Goal: Task Accomplishment & Management: Use online tool/utility

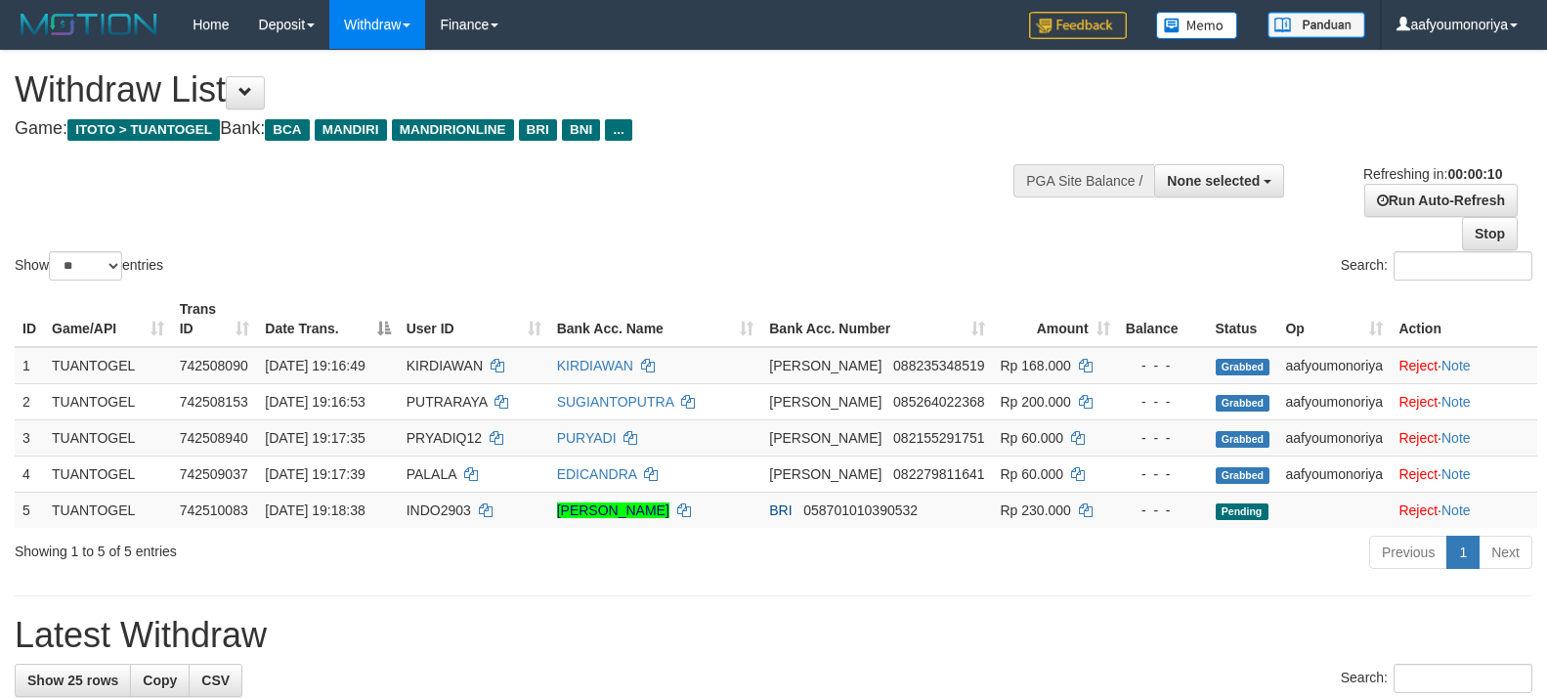
select select
select select "**"
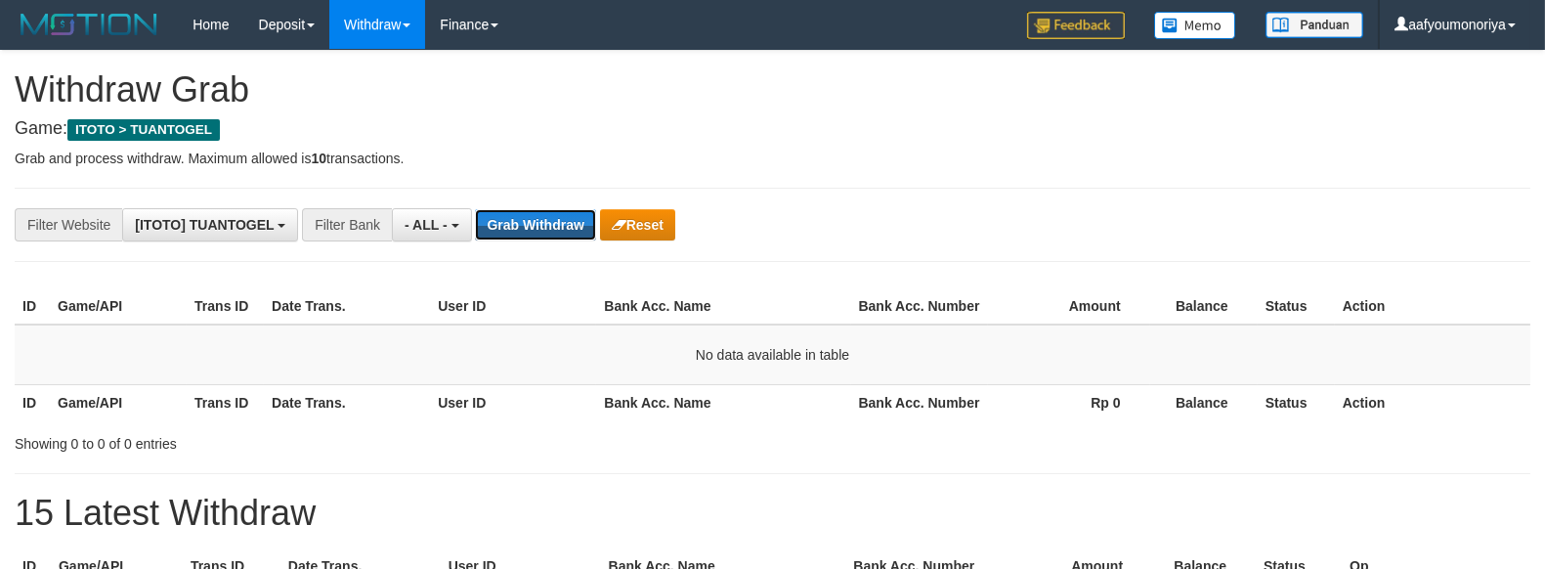
click at [555, 221] on button "Grab Withdraw" at bounding box center [535, 224] width 120 height 31
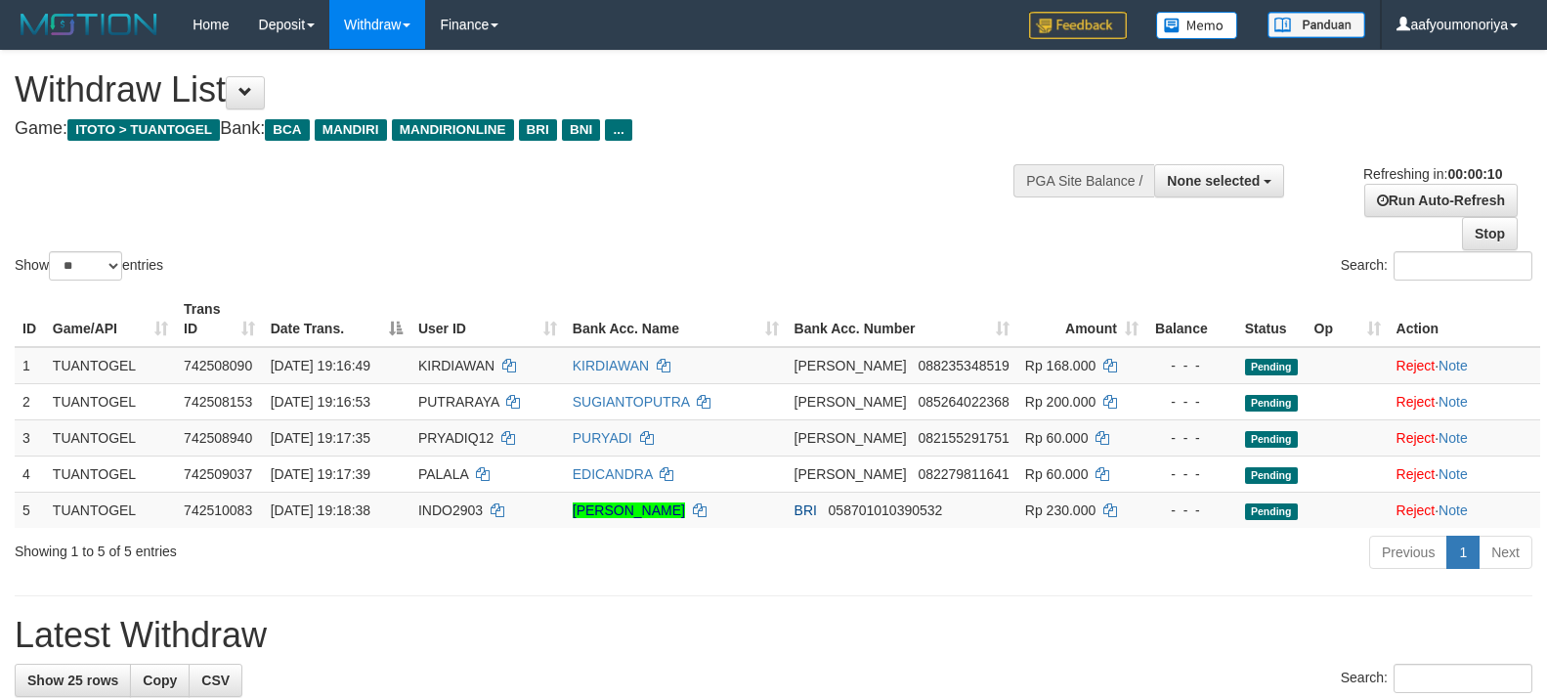
select select
select select "**"
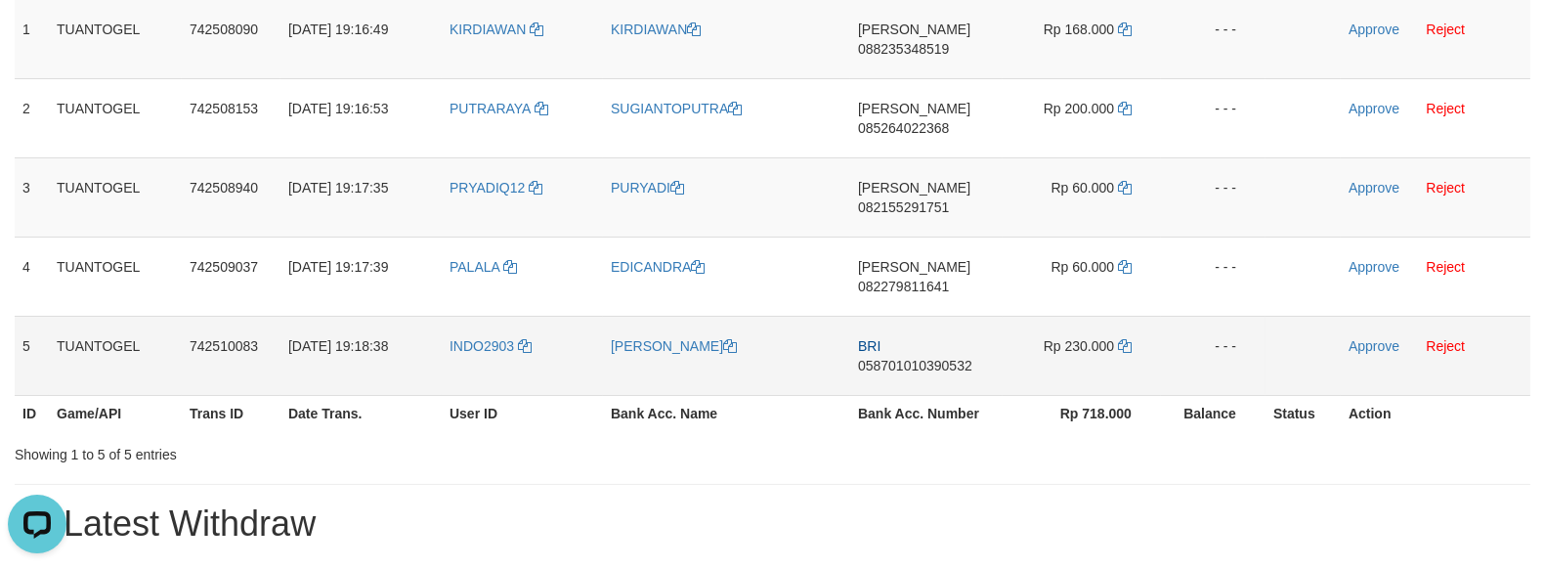
click at [461, 316] on td "INDO2903" at bounding box center [522, 355] width 161 height 79
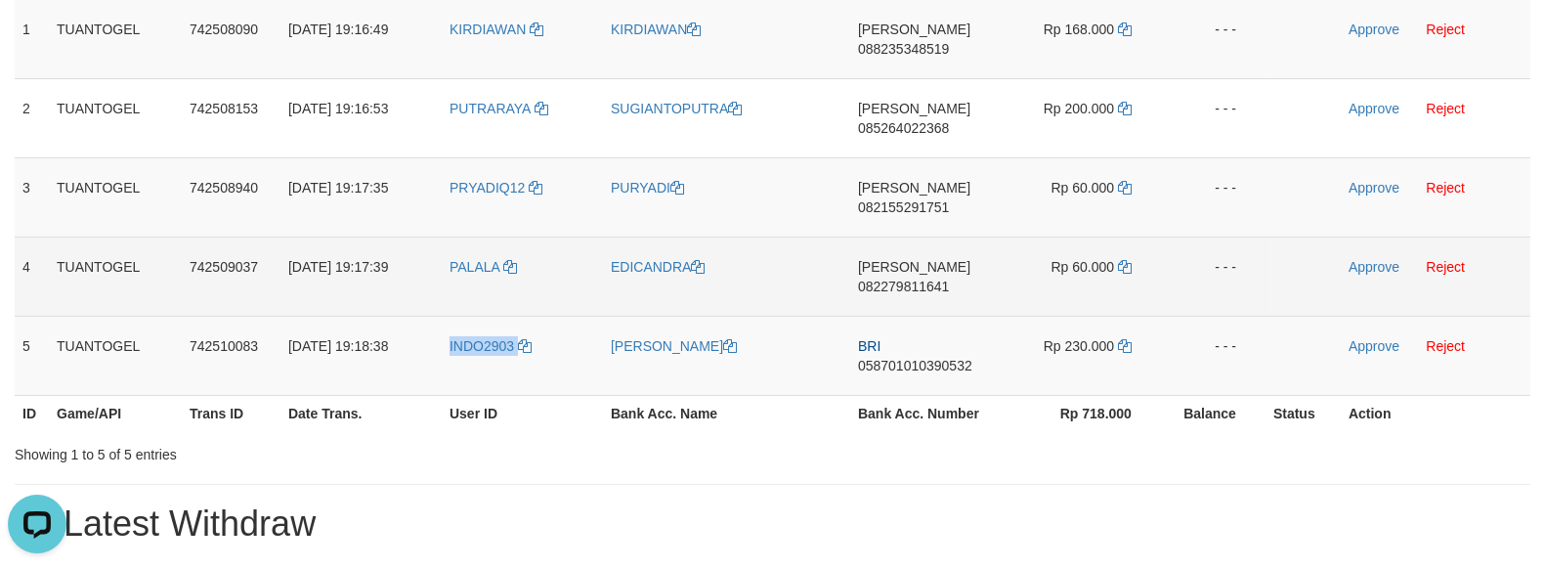
copy link "INDO2903"
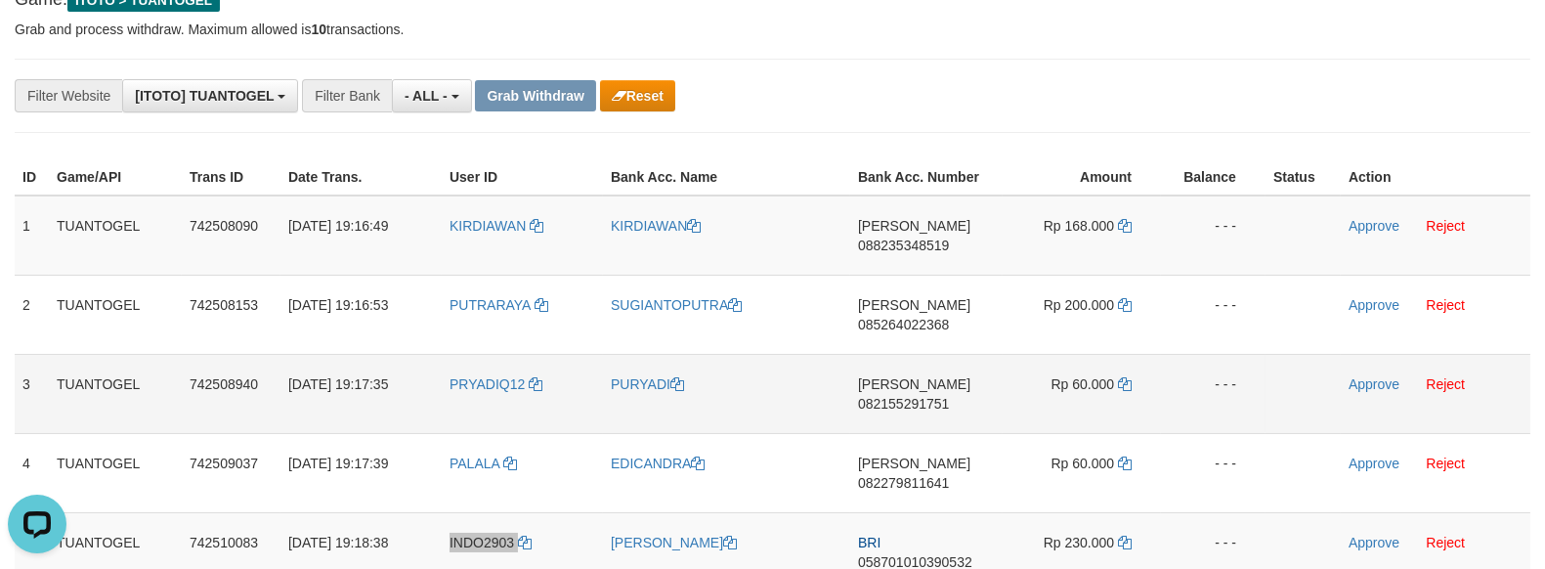
scroll to position [108, 0]
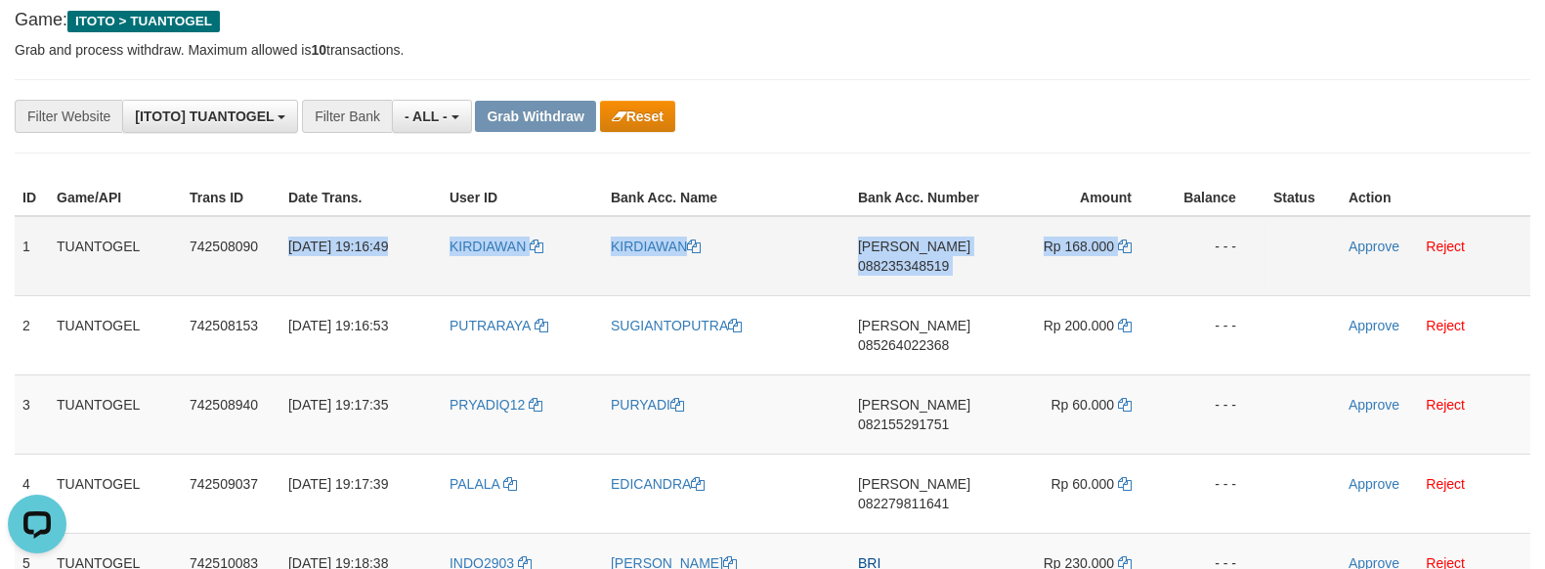
drag, startPoint x: 288, startPoint y: 250, endPoint x: 1555, endPoint y: 288, distance: 1267.0
click at [1129, 262] on tr "1 TUANTOGEL 742508090 30/09/2025 19:16:49 KIRDIAWAN KIRDIAWAN DANA 088235348519…" at bounding box center [773, 256] width 1516 height 80
copy tr "30/09/2025 19:16:49 KIRDIAWAN KIRDIAWAN DANA 088235348519 Rp 168.000"
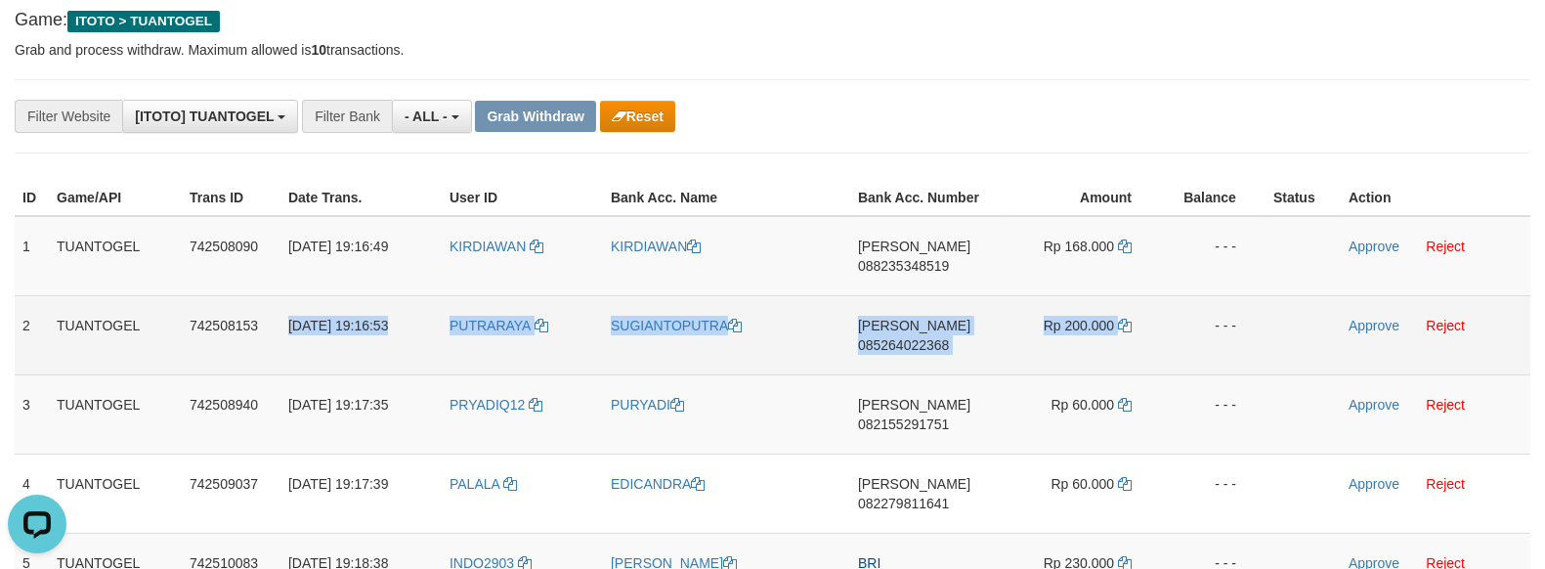
copy tr "30/09/2025 19:16:53 PUTRARAYA SUGIANTOPUTRA DANA 085264022368 Rp 200.000"
drag, startPoint x: 288, startPoint y: 291, endPoint x: 1128, endPoint y: 318, distance: 839.8
click at [1128, 318] on tr "2 TUANTOGEL 742508153 30/09/2025 19:16:53 PUTRARAYA SUGIANTOPUTRA DANA 08526402…" at bounding box center [773, 334] width 1516 height 79
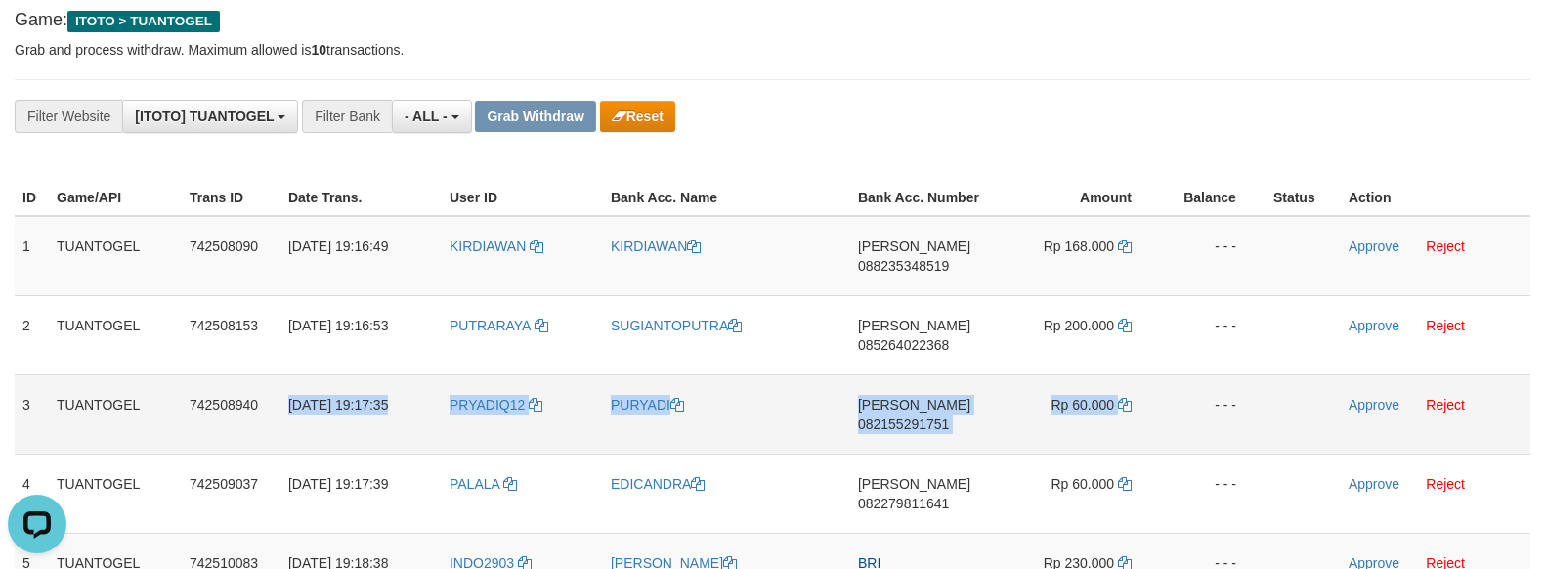
copy tr "30/09/2025 19:17:35 PRYADIQ12 PURYADI DANA 082155291751 Rp 60.000"
drag, startPoint x: 284, startPoint y: 357, endPoint x: 1136, endPoint y: 392, distance: 852.8
click at [1136, 392] on tr "3 TUANTOGEL 742508940 30/09/2025 19:17:35 PRYADIQ12 PURYADI DANA 082155291751 R…" at bounding box center [773, 413] width 1516 height 79
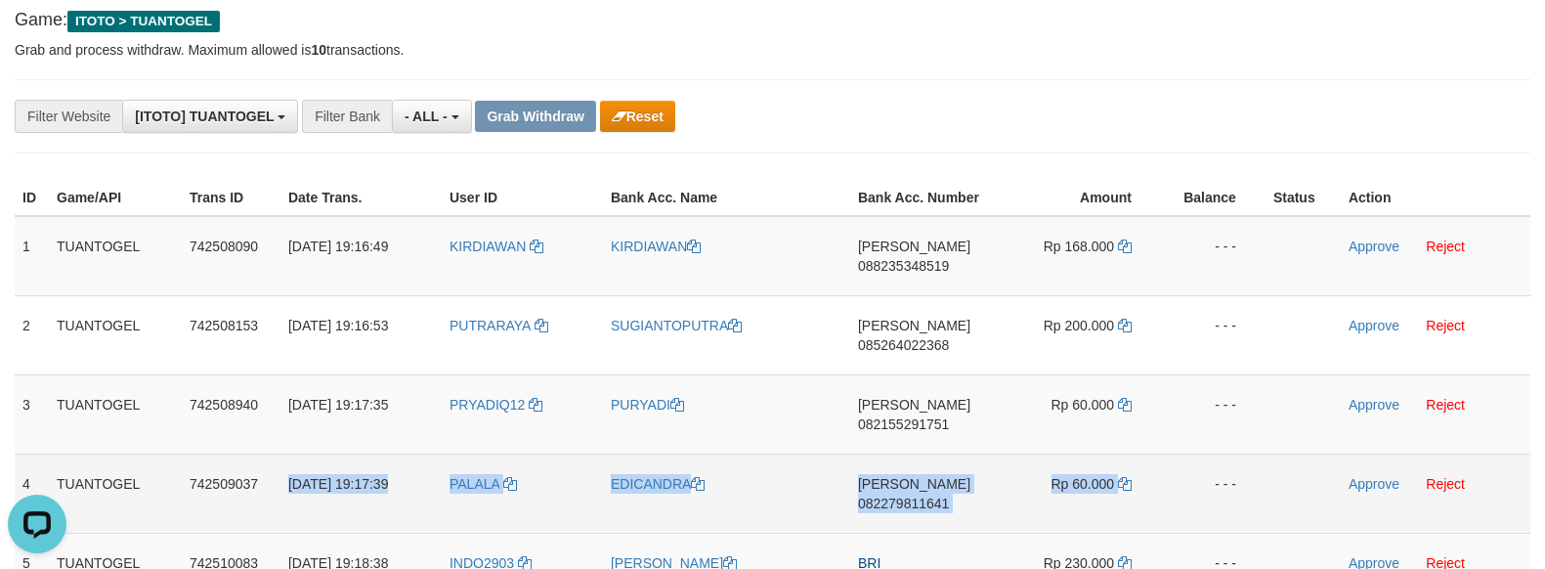
copy tr "30/09/2025 19:17:39 PALALA EDICANDRA DANA 082279811641 Rp 60.000"
drag, startPoint x: 280, startPoint y: 411, endPoint x: 1122, endPoint y: 434, distance: 841.7
click at [1122, 453] on tr "4 TUANTOGEL 742509037 30/09/2025 19:17:39 PALALA EDICANDRA DANA 082279811641 Rp…" at bounding box center [773, 492] width 1516 height 79
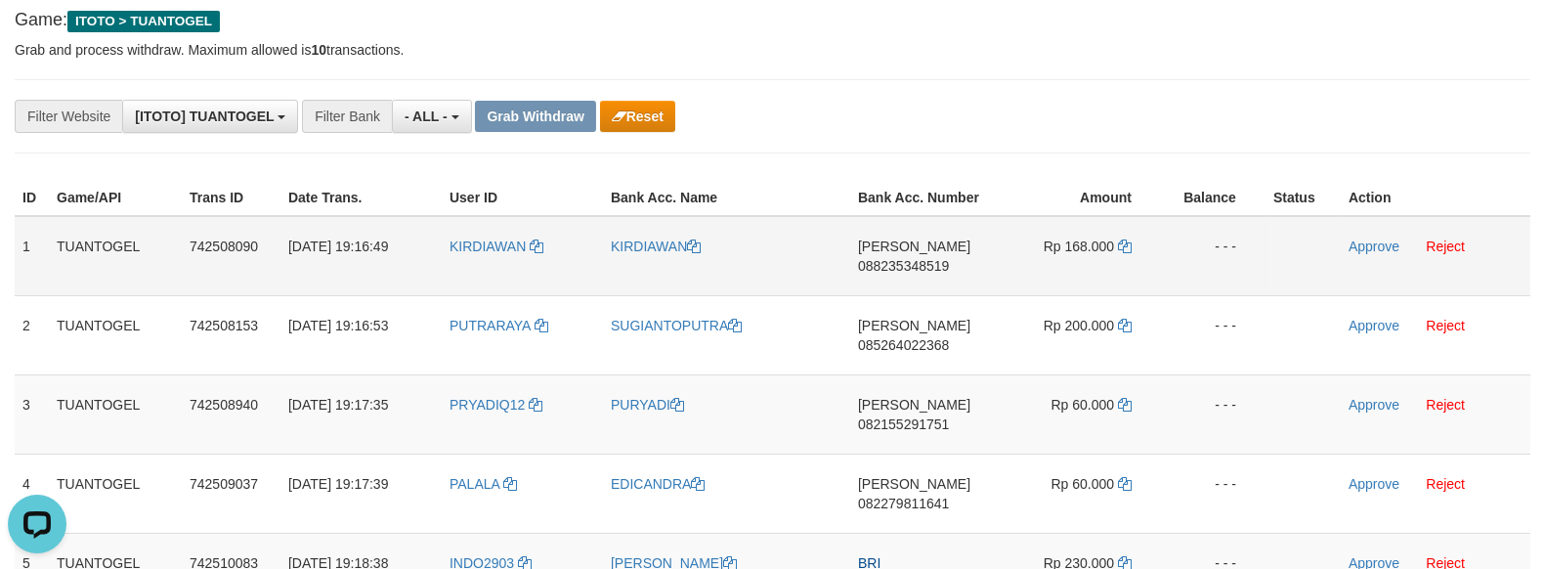
click at [950, 254] on td "DANA 088235348519" at bounding box center [926, 256] width 152 height 80
copy span "088235348519"
drag, startPoint x: 1130, startPoint y: 245, endPoint x: 1137, endPoint y: 238, distance: 10.4
click at [1130, 245] on icon at bounding box center [1125, 246] width 14 height 14
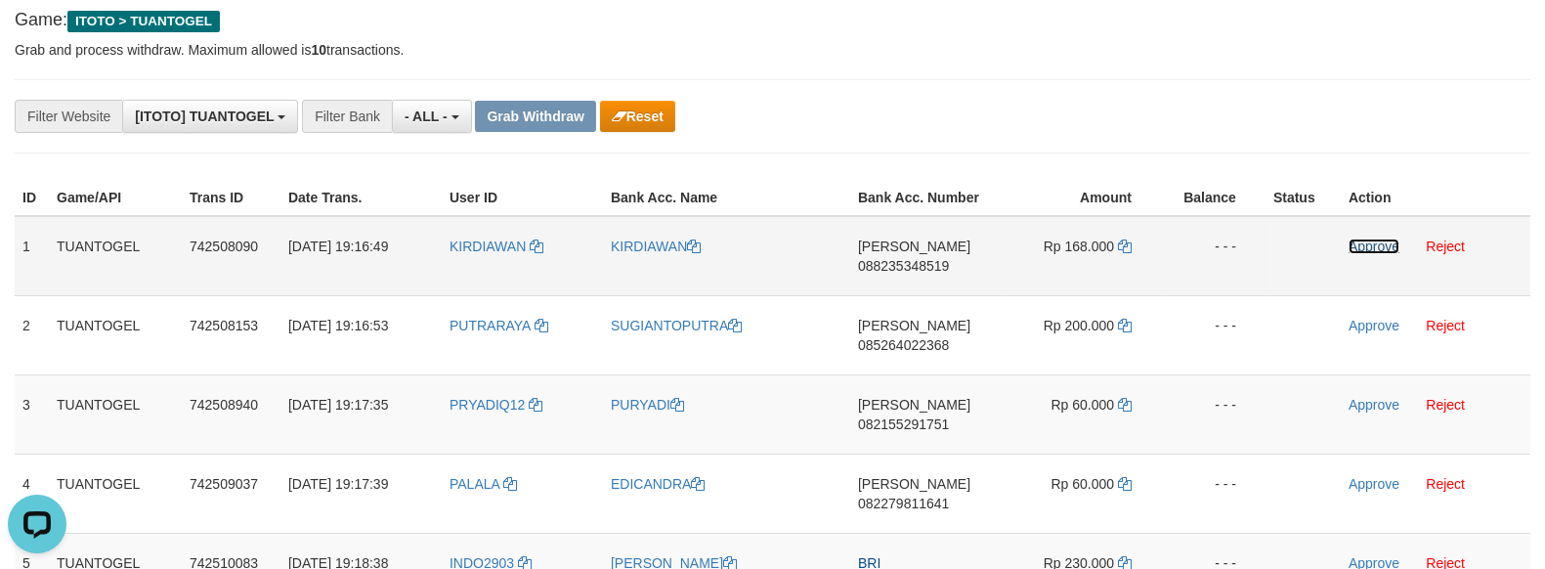
click at [1352, 241] on link "Approve" at bounding box center [1374, 246] width 51 height 16
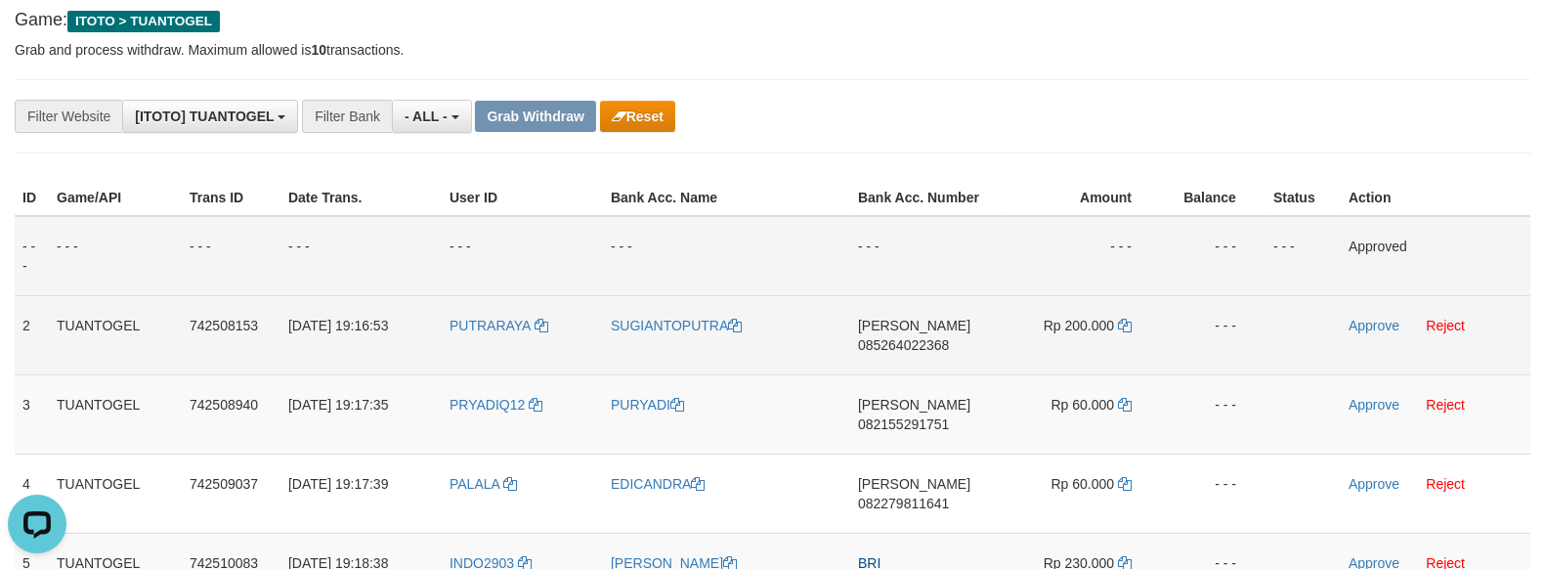
click at [983, 347] on td "DANA 085264022368" at bounding box center [926, 334] width 152 height 79
copy span "085264022368"
click at [1130, 319] on icon at bounding box center [1125, 326] width 14 height 14
click at [1349, 323] on link "Approve" at bounding box center [1374, 326] width 51 height 16
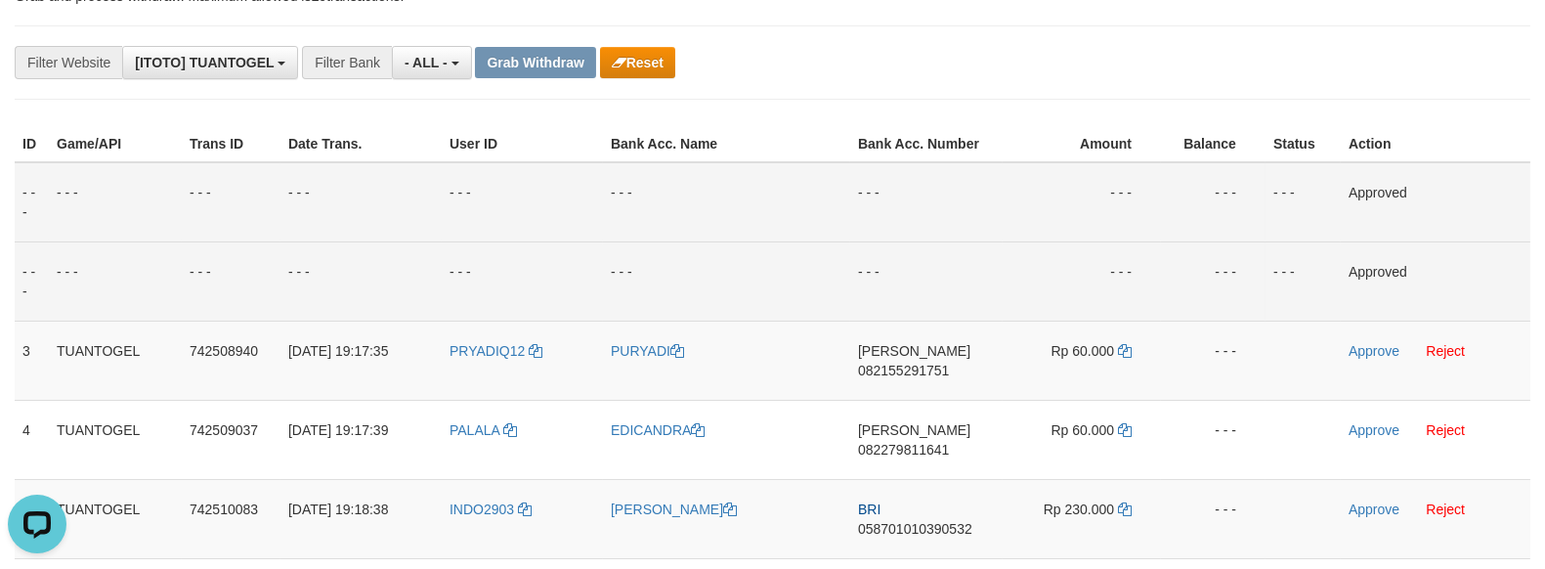
scroll to position [217, 0]
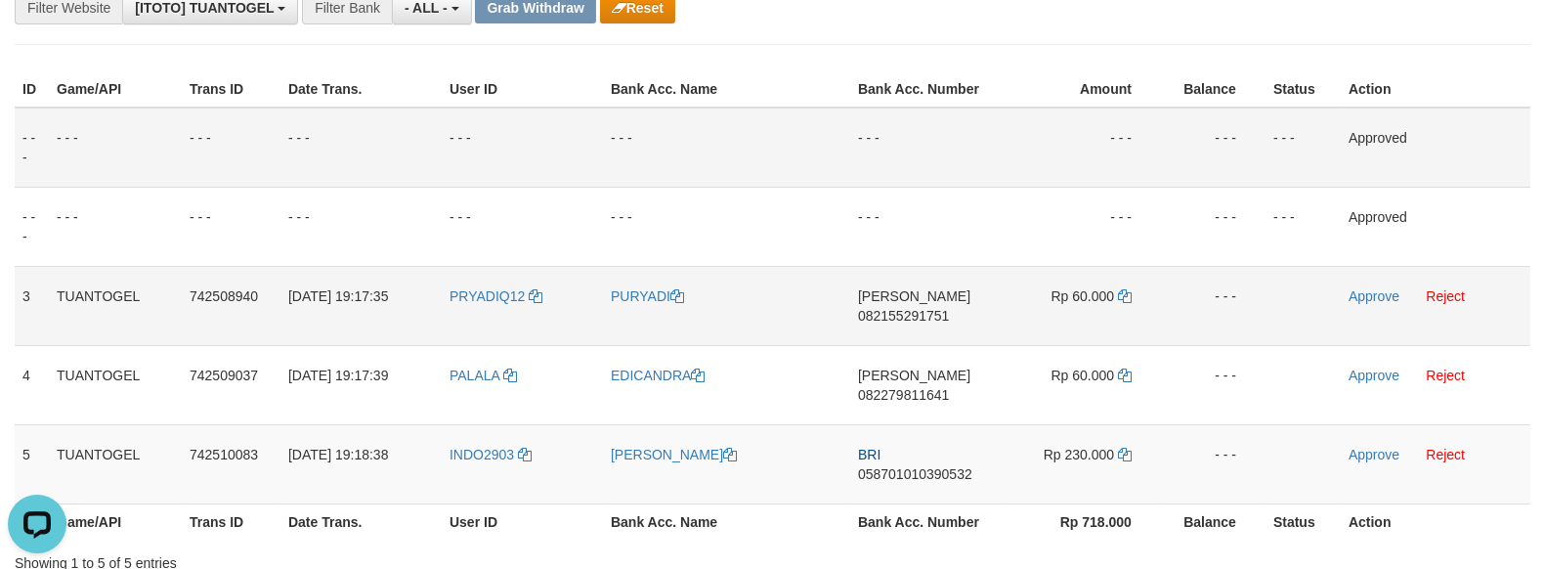
click at [934, 306] on td "DANA 082155291751" at bounding box center [926, 305] width 152 height 79
copy span "082155291751"
click at [1128, 296] on icon at bounding box center [1125, 296] width 14 height 14
click at [1371, 288] on link "Approve" at bounding box center [1374, 296] width 51 height 16
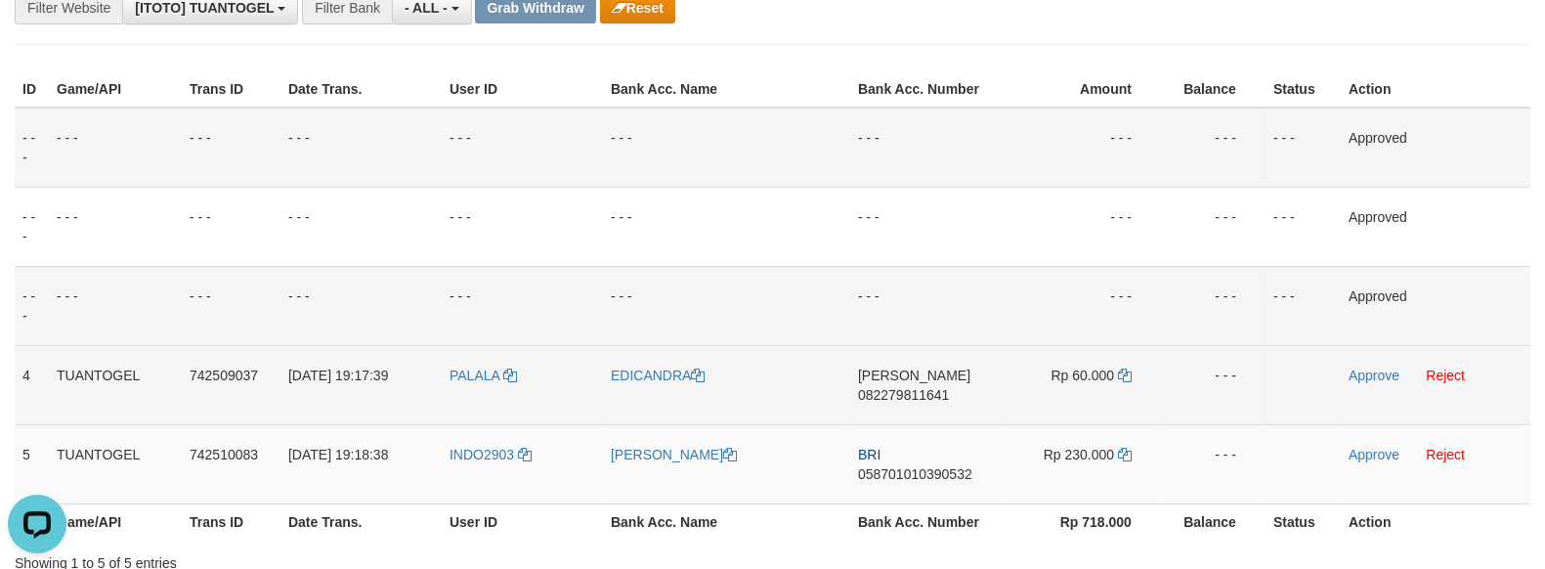
click at [935, 393] on td "DANA 082279811641" at bounding box center [926, 384] width 152 height 79
copy span "082279811641"
click at [1130, 374] on icon at bounding box center [1125, 375] width 14 height 14
click at [473, 376] on span "PALALA" at bounding box center [475, 375] width 50 height 16
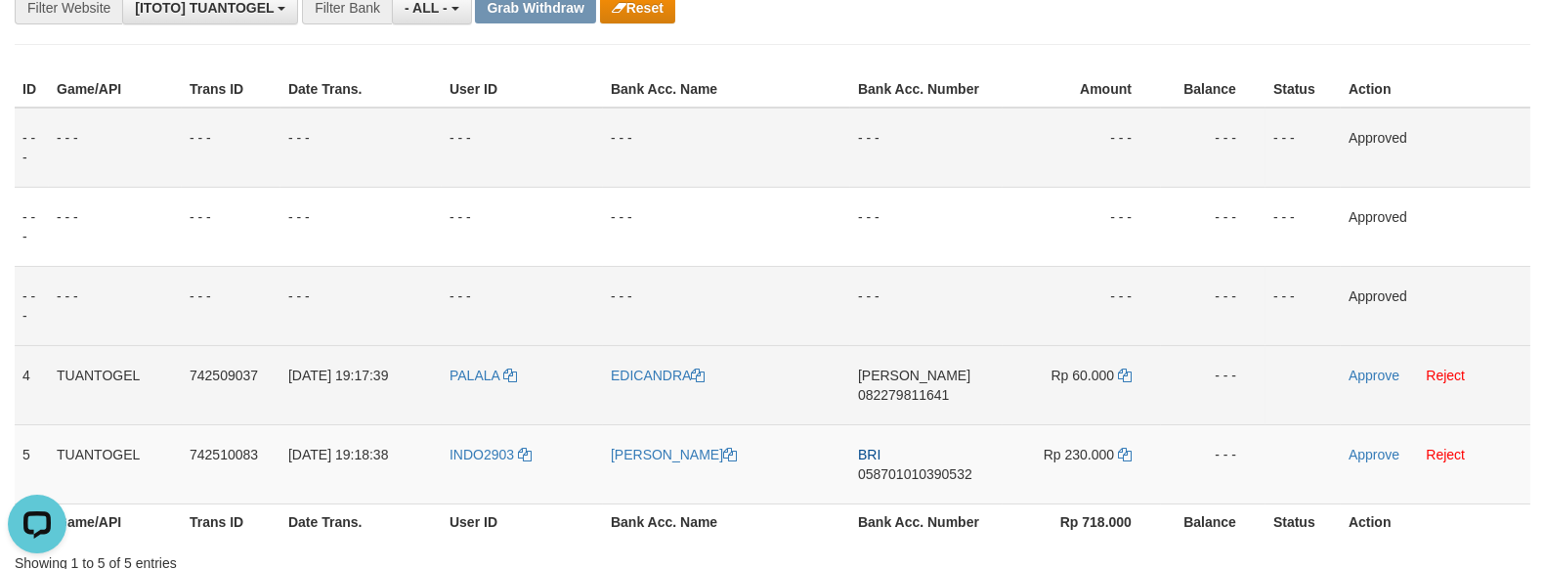
click at [465, 386] on td "PALALA" at bounding box center [522, 384] width 161 height 79
copy link "PALALA"
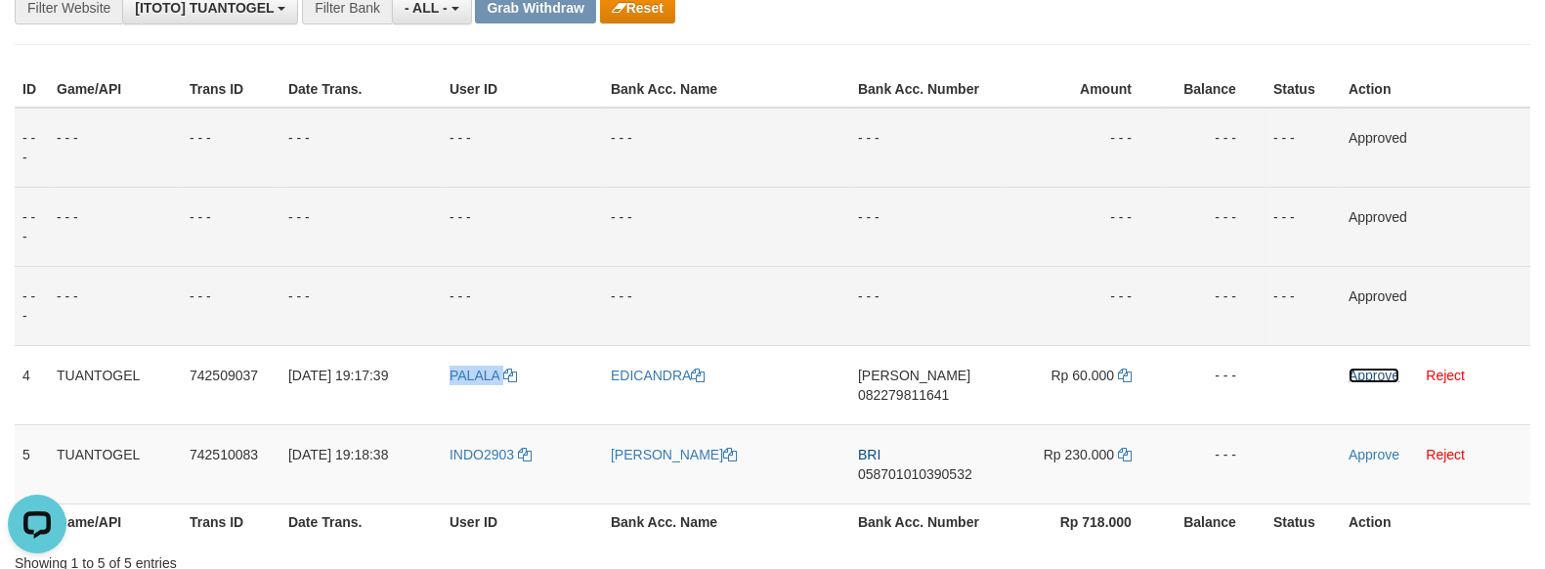
drag, startPoint x: 1363, startPoint y: 364, endPoint x: 868, endPoint y: 221, distance: 515.8
click at [1363, 367] on link "Approve" at bounding box center [1374, 375] width 51 height 16
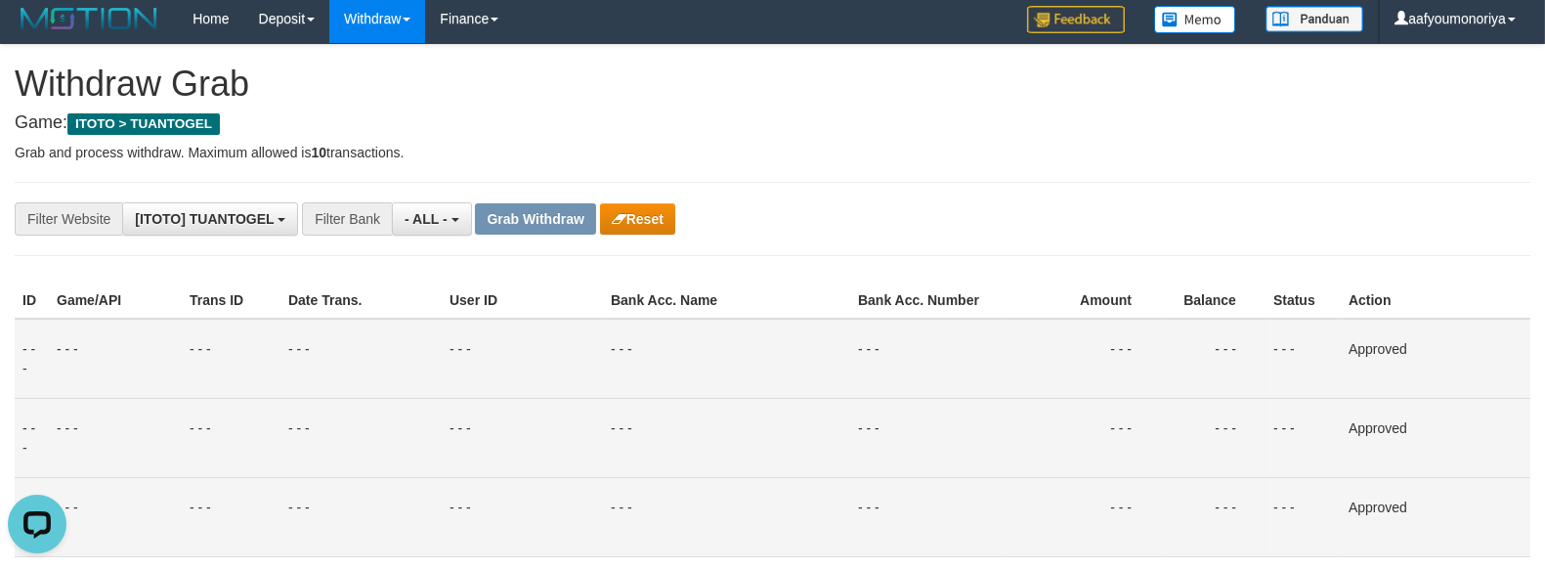
scroll to position [0, 0]
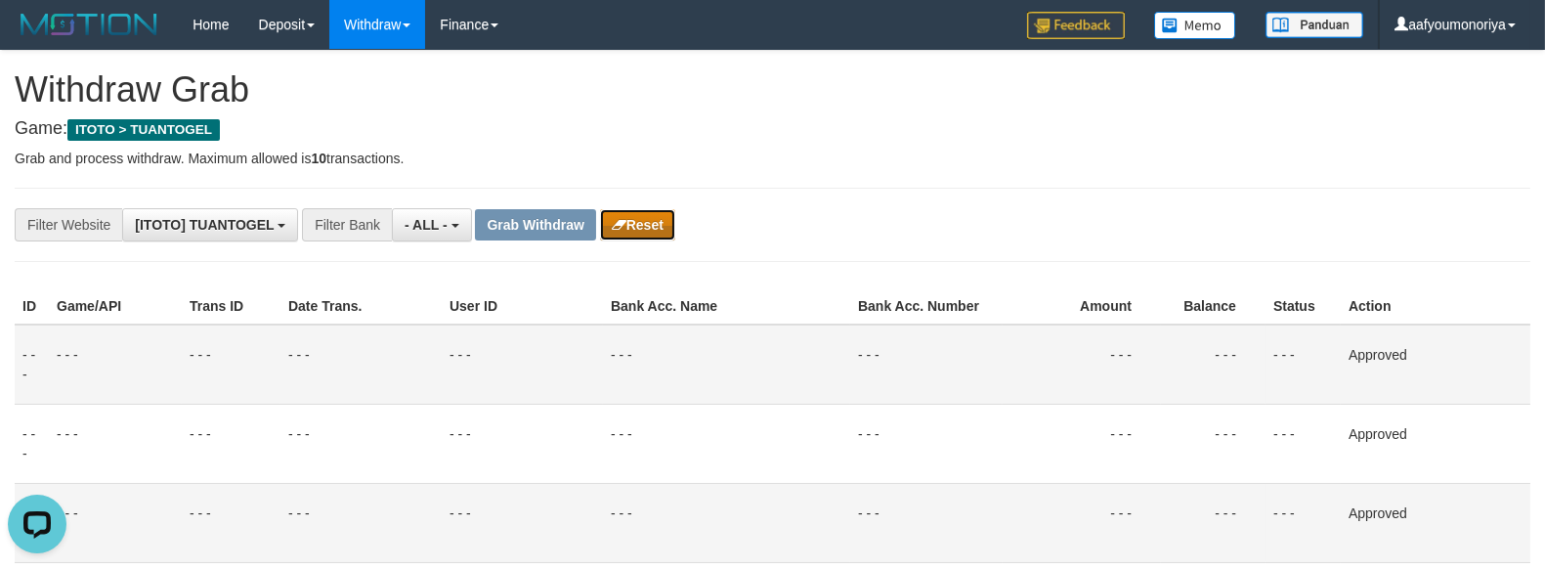
click at [640, 219] on button "Reset" at bounding box center [637, 224] width 75 height 31
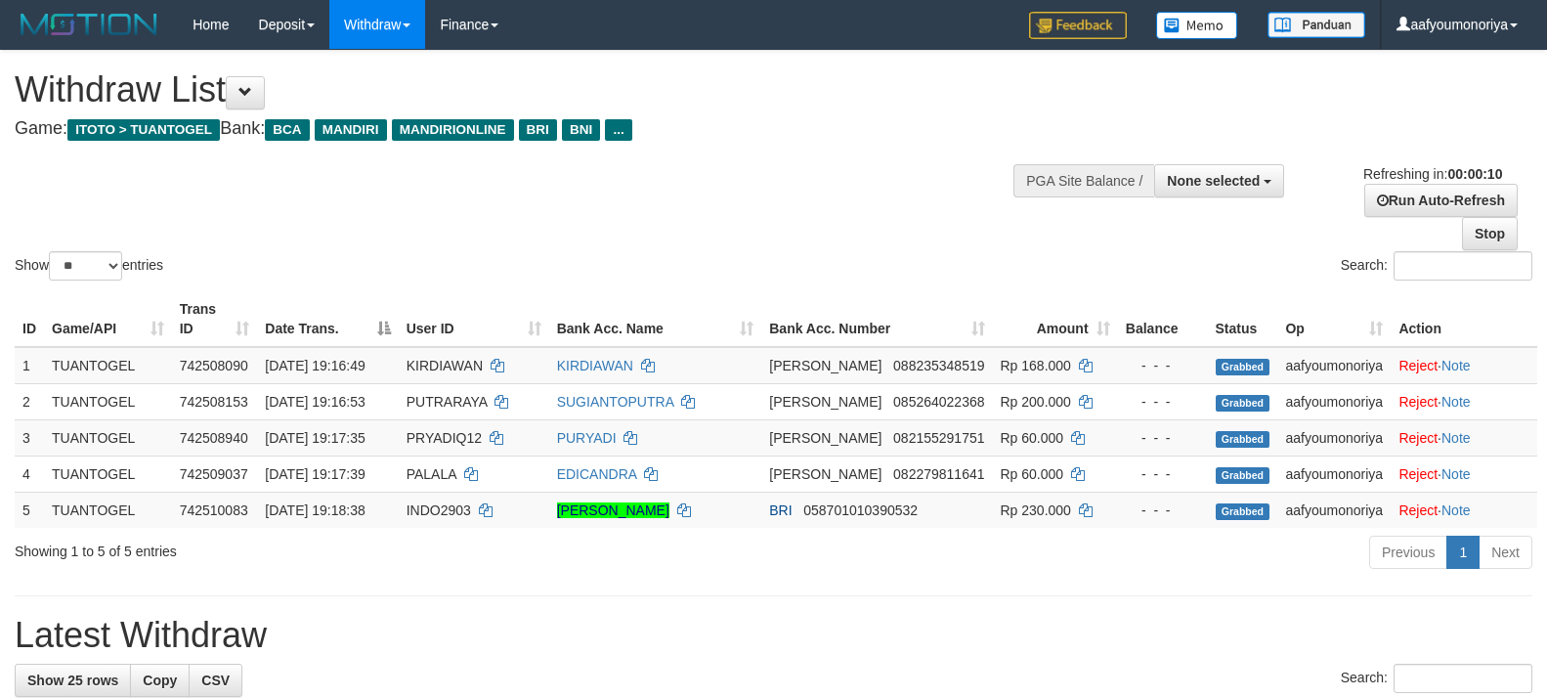
select select
select select "**"
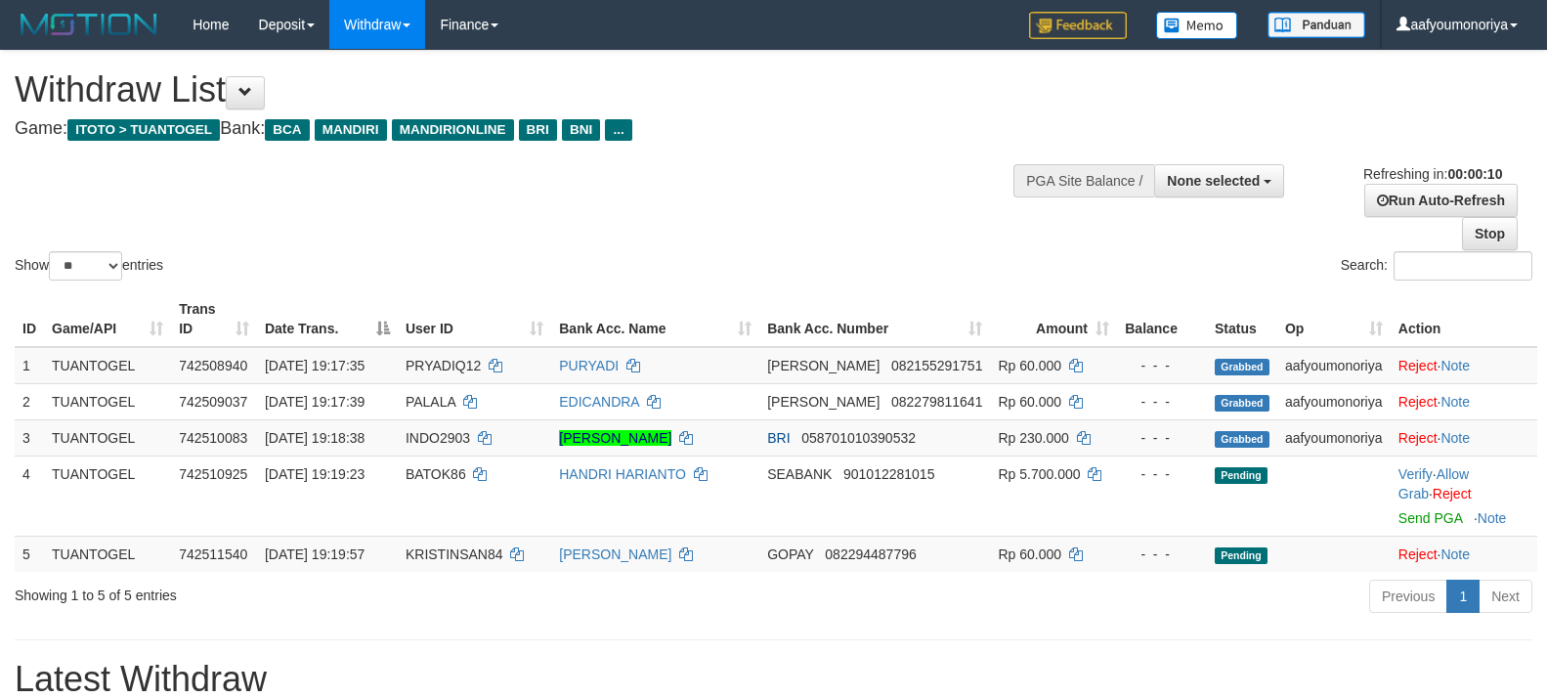
select select
select select "**"
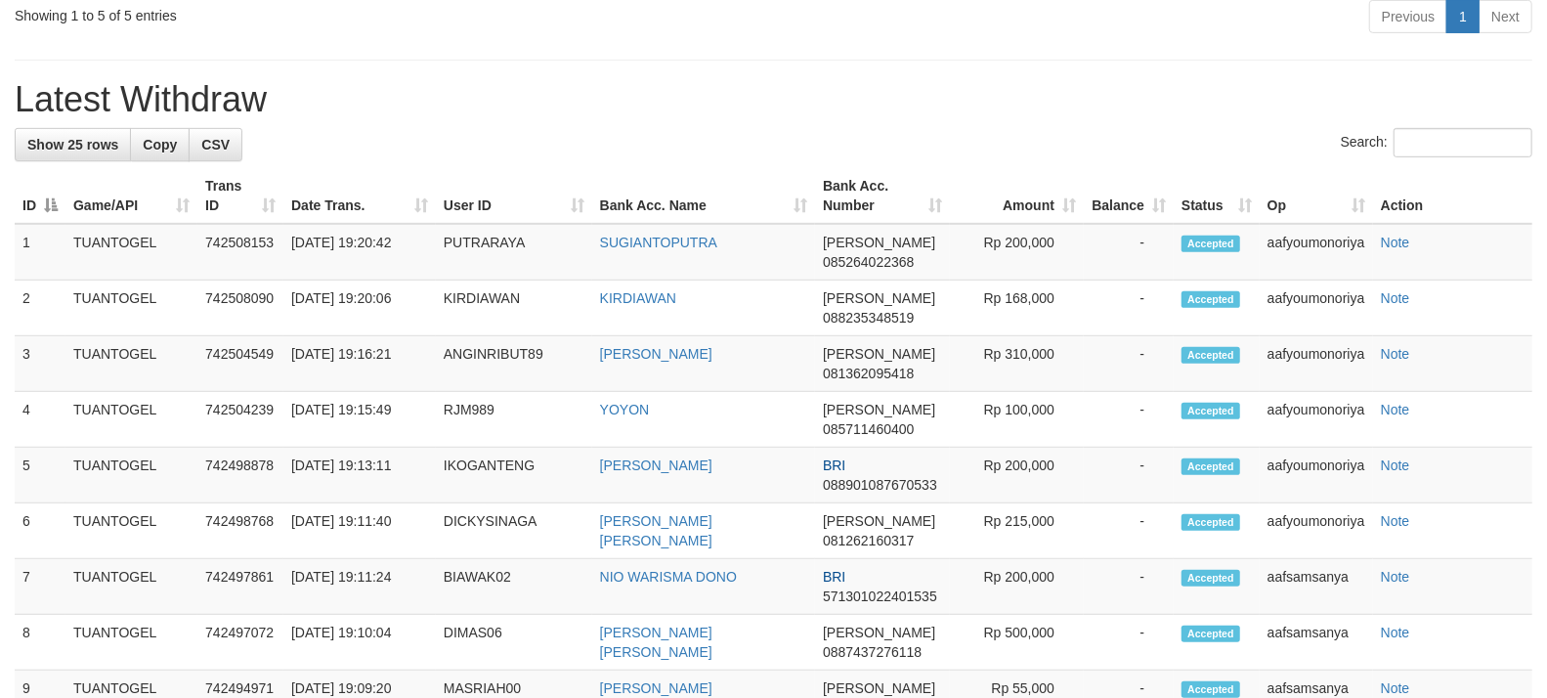
scroll to position [506, 0]
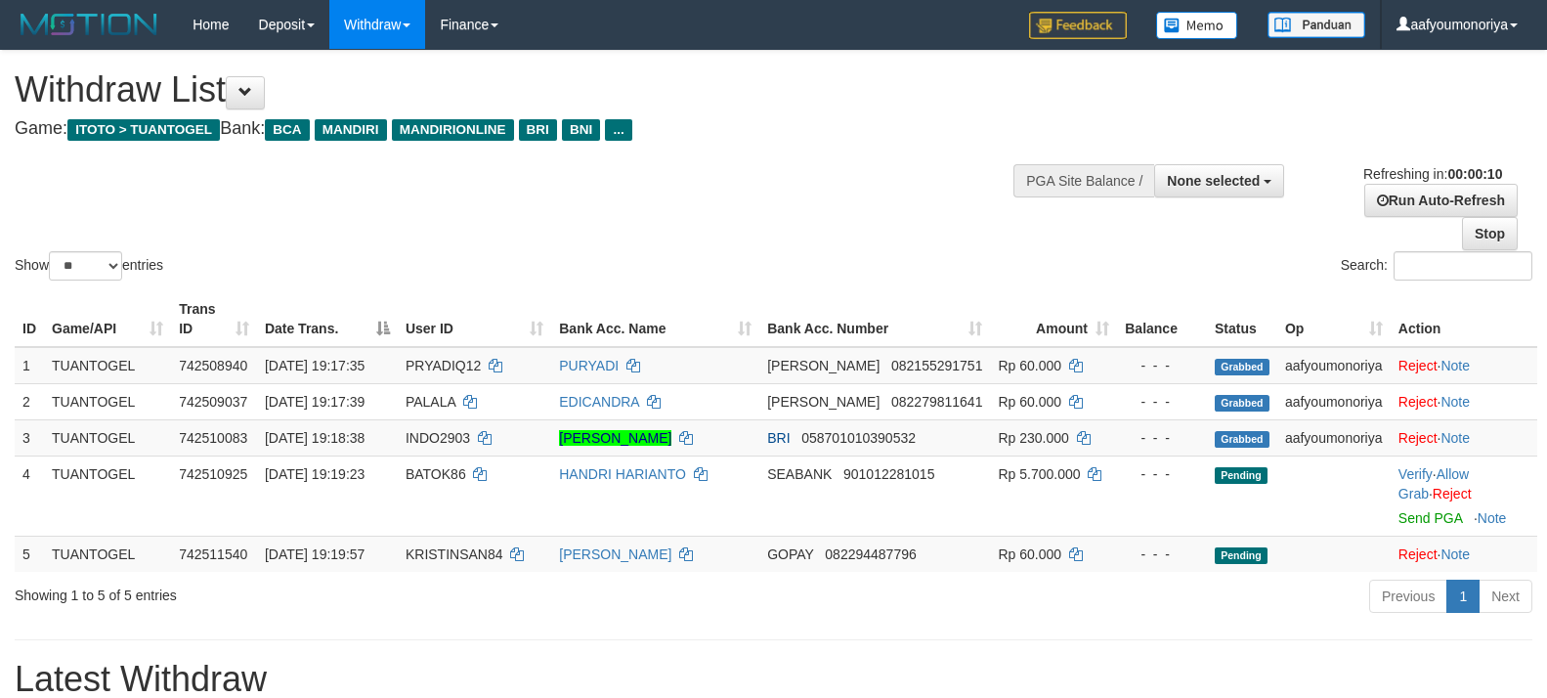
select select
select select "**"
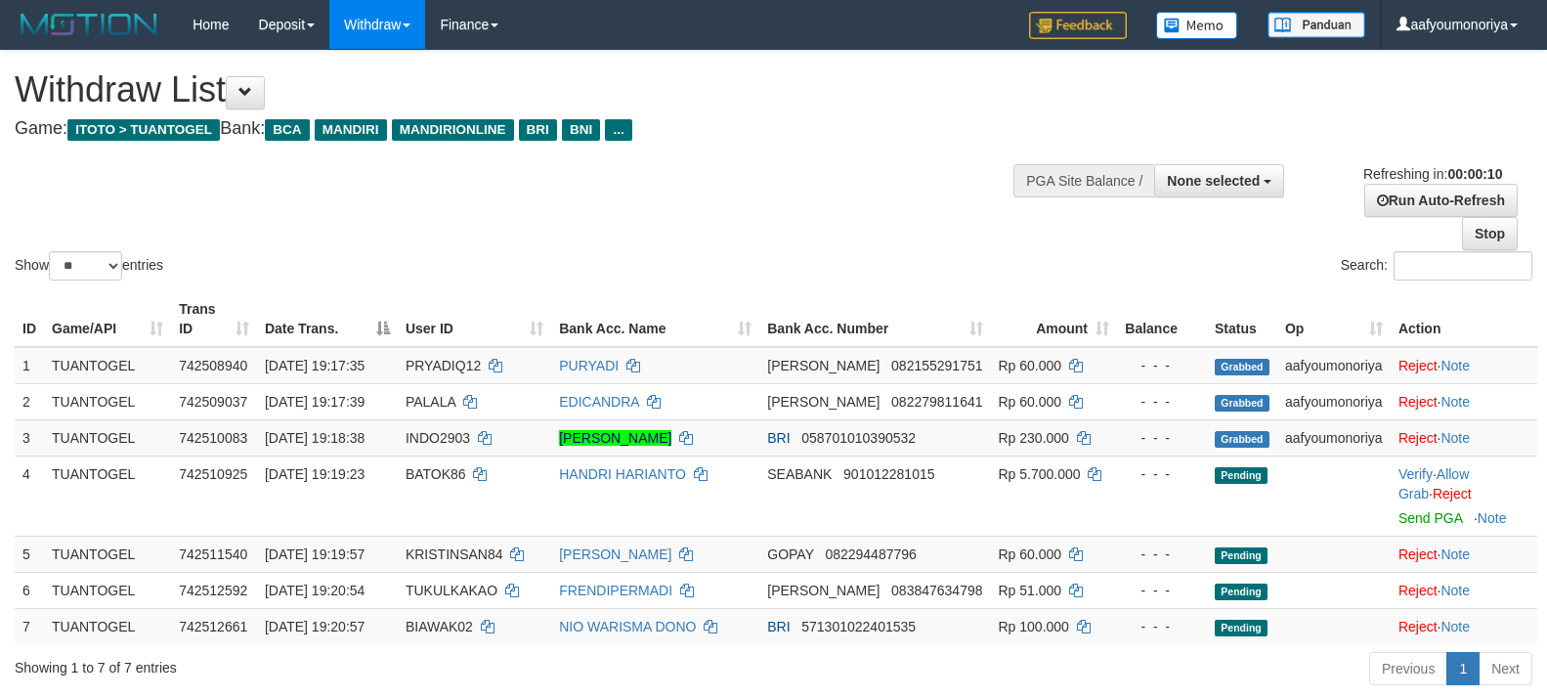
select select
select select "**"
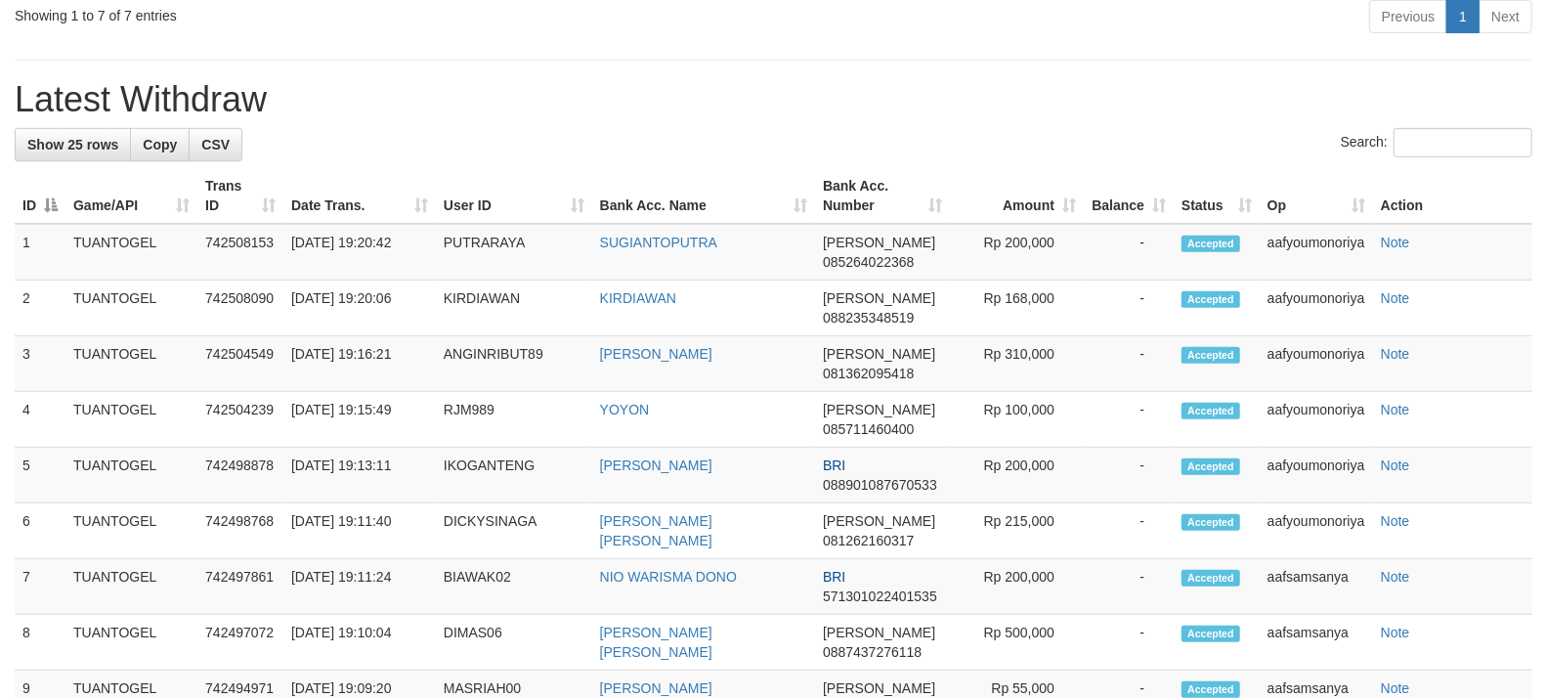
scroll to position [579, 0]
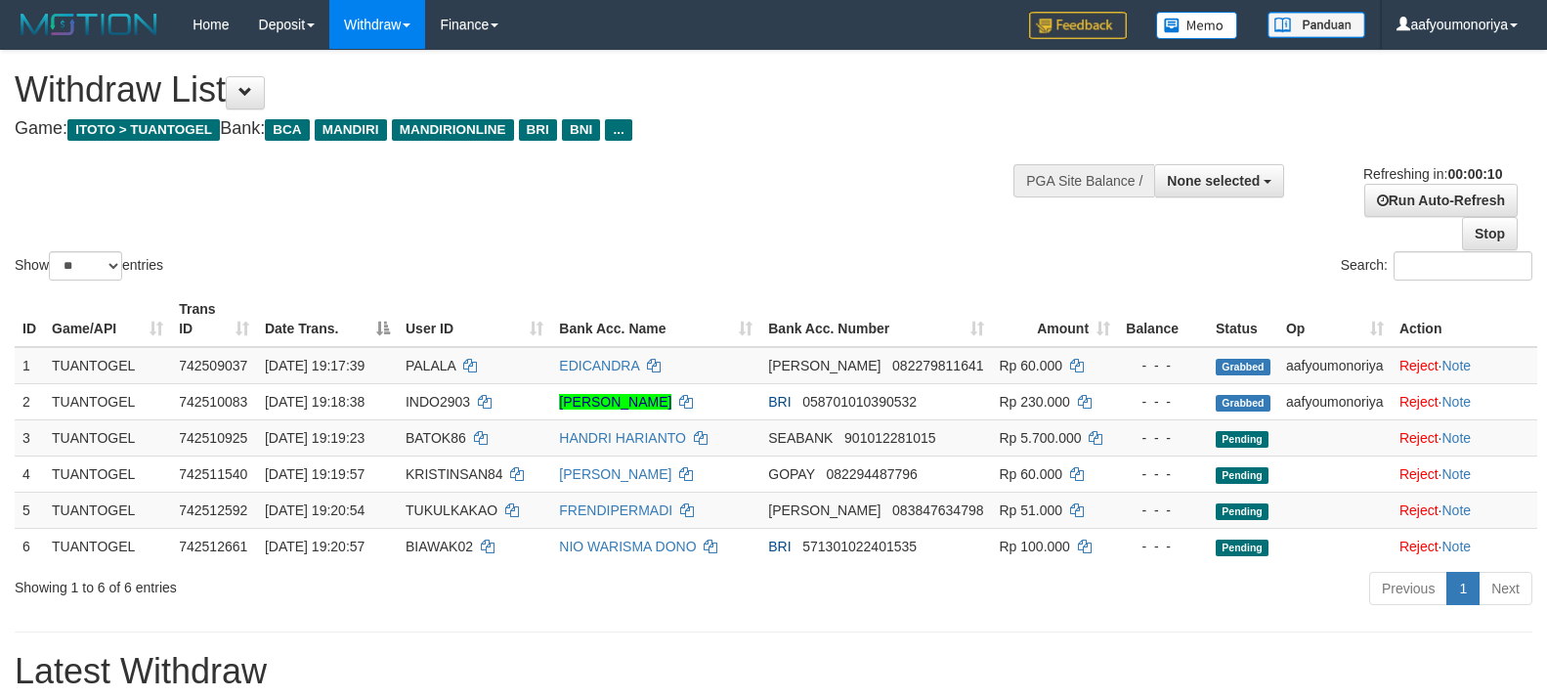
select select
select select "**"
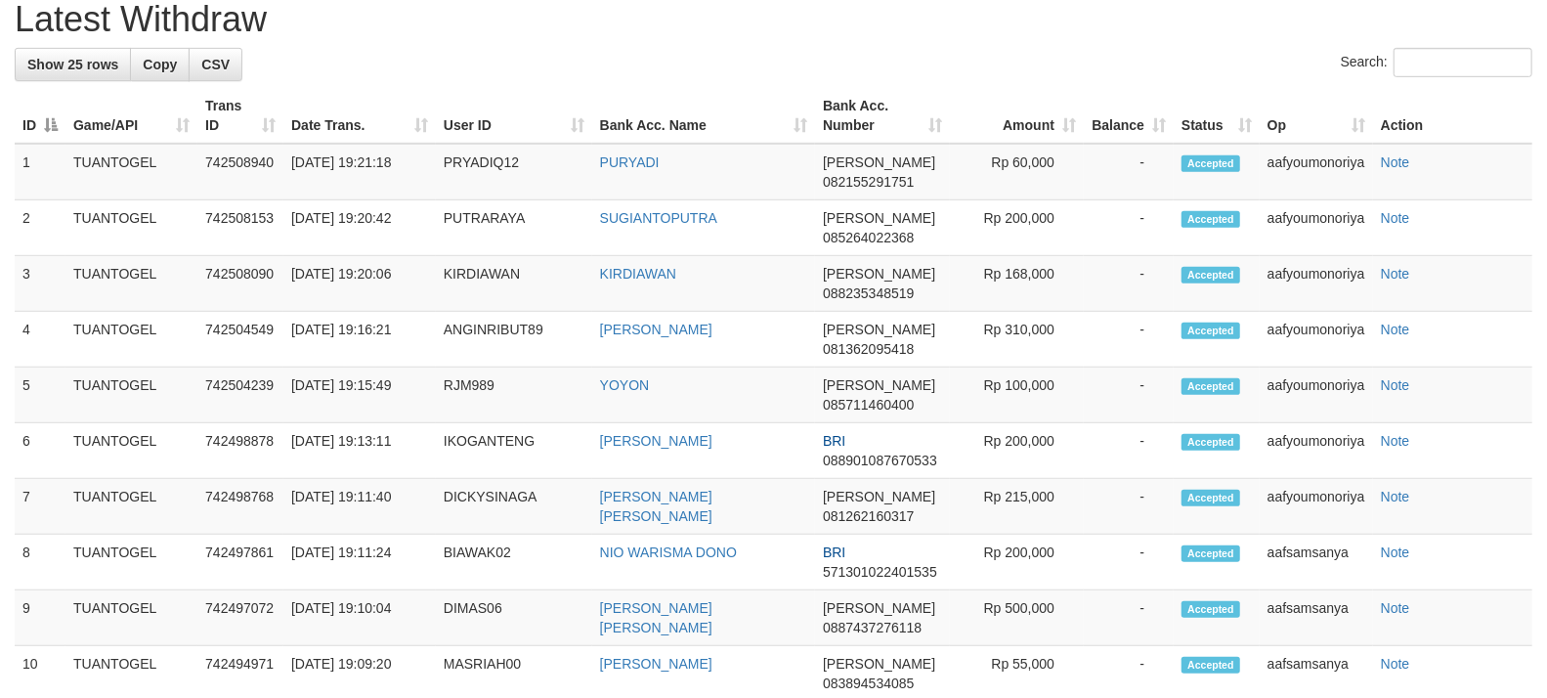
scroll to position [579, 0]
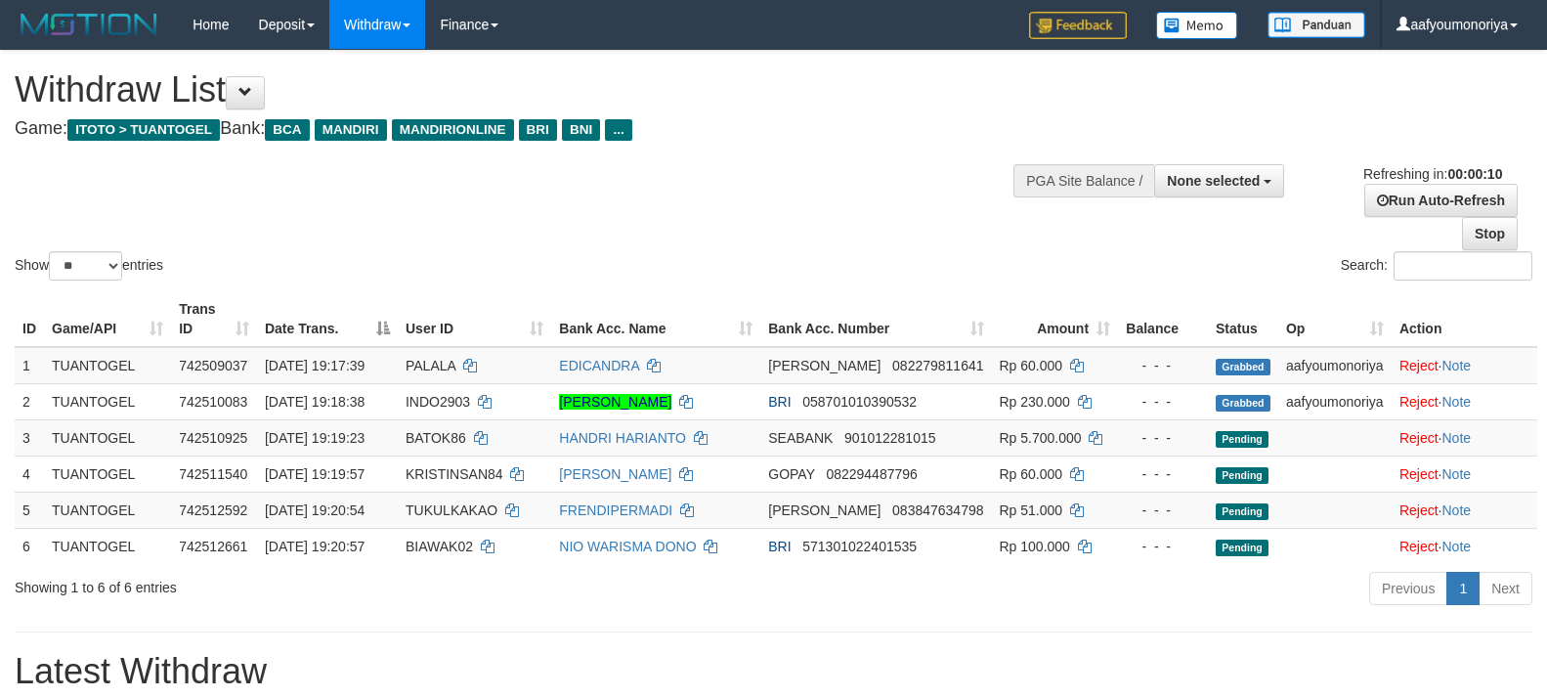
select select
select select "**"
select select
select select "**"
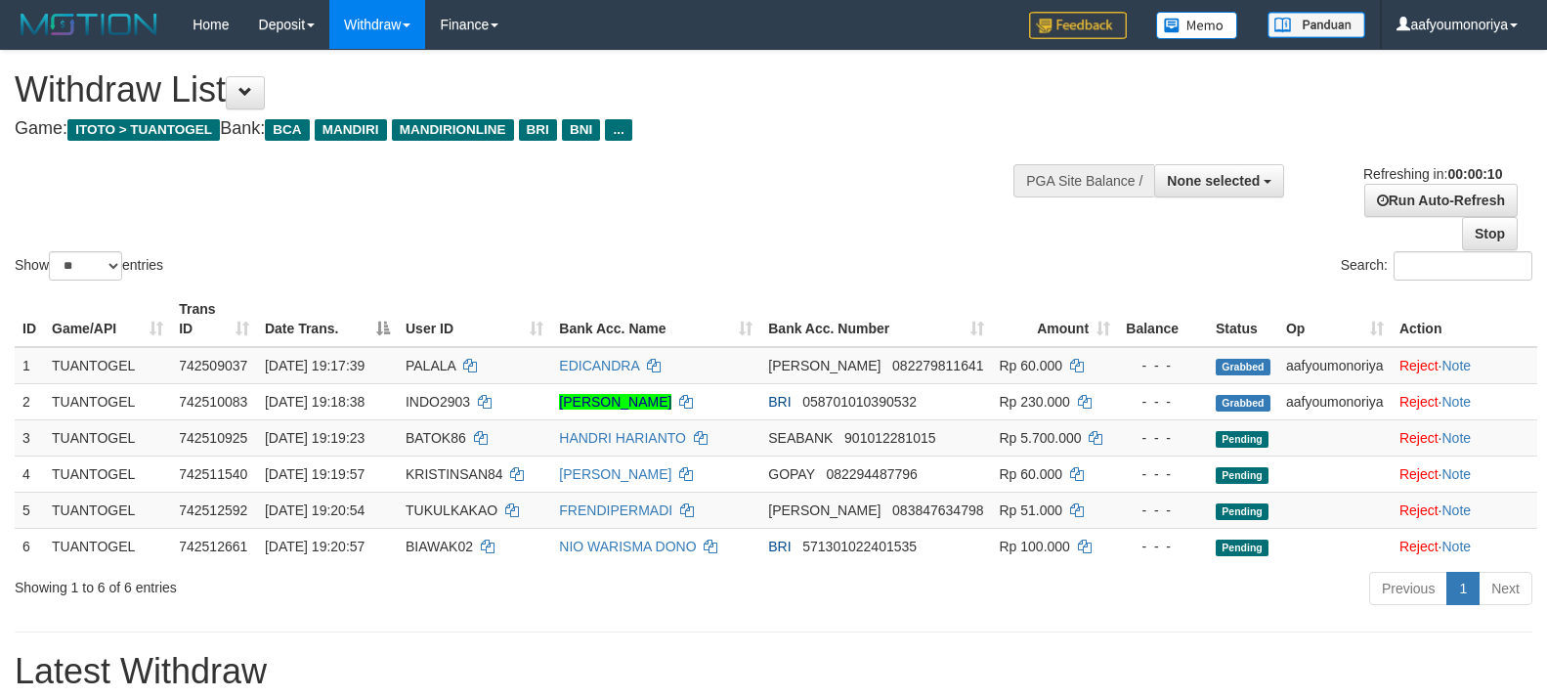
scroll to position [802, 0]
